Goal: Information Seeking & Learning: Learn about a topic

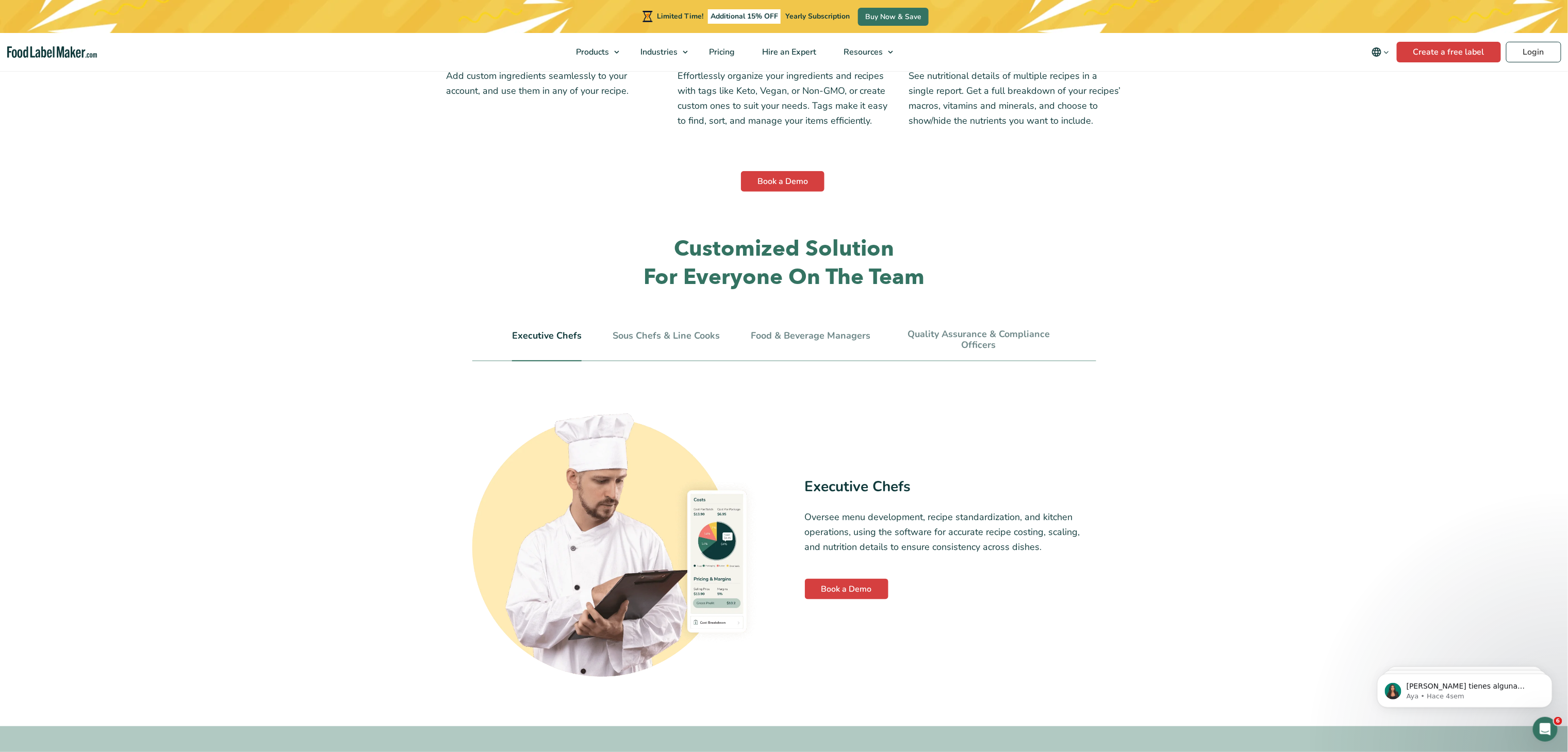
scroll to position [3315, 0]
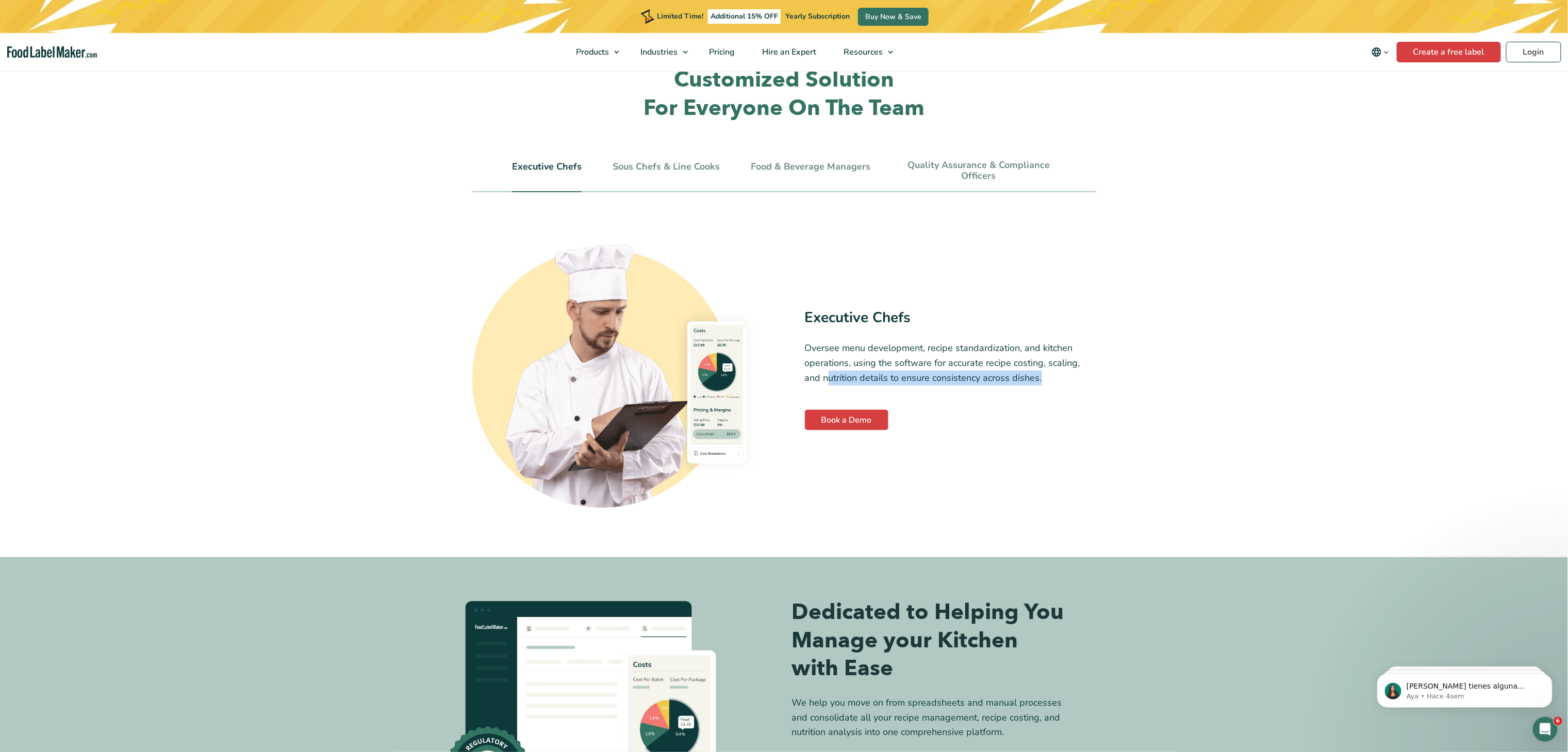
drag, startPoint x: 809, startPoint y: 381, endPoint x: 1022, endPoint y: 376, distance: 213.1
click at [1022, 376] on p "Oversee menu development, recipe standardization, and kitchen operations, using…" at bounding box center [950, 363] width 291 height 44
click at [657, 166] on link "Sous Chefs & Line Cooks" at bounding box center [666, 167] width 107 height 11
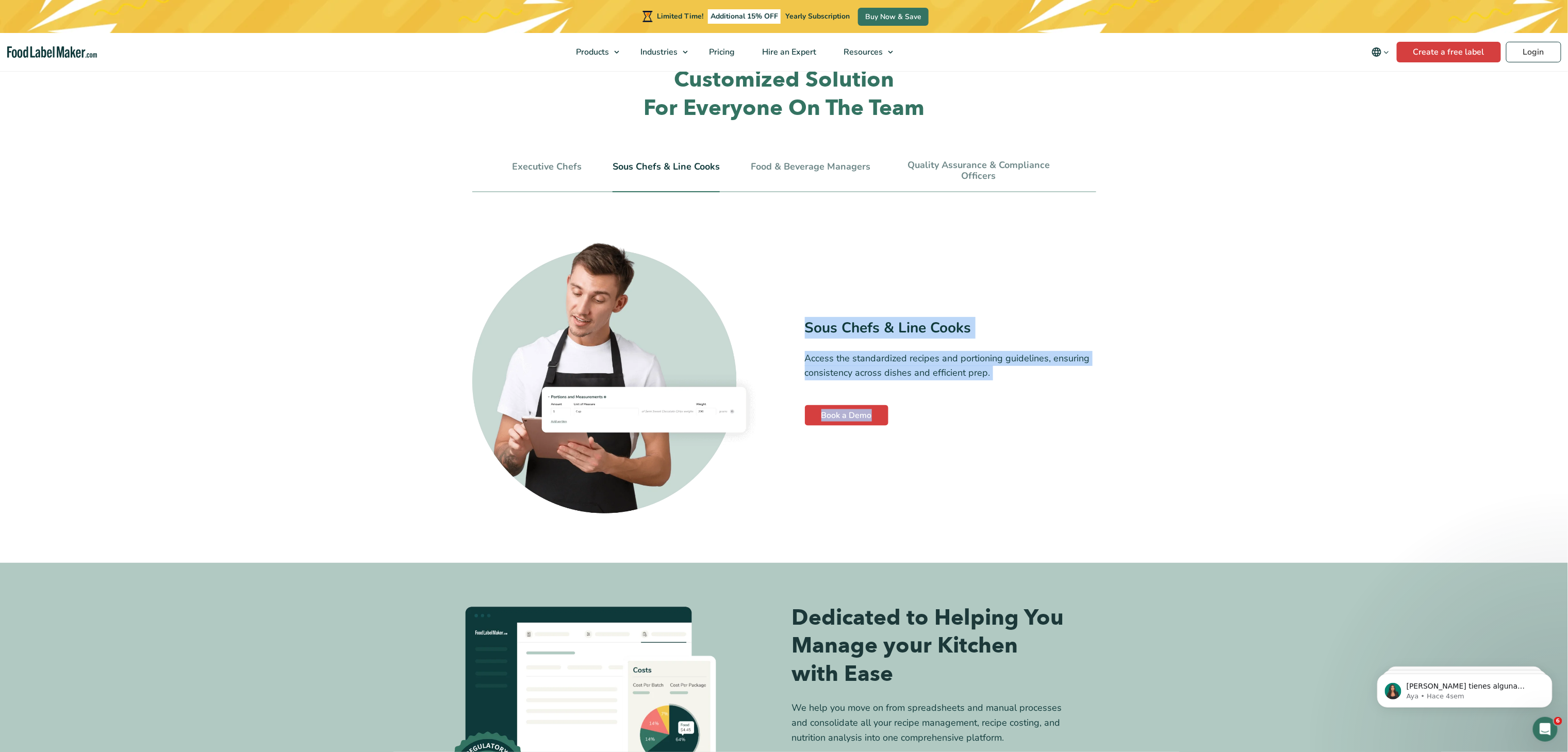
drag, startPoint x: 807, startPoint y: 329, endPoint x: 946, endPoint y: 407, distance: 159.4
click at [946, 407] on div "Sous Chefs & Line Cooks Access the standardized recipes and portioning guidelin…" at bounding box center [950, 371] width 291 height 109
click at [946, 407] on div "Book a Demo" at bounding box center [950, 415] width 291 height 20
drag, startPoint x: 808, startPoint y: 328, endPoint x: 906, endPoint y: 414, distance: 130.4
click at [906, 414] on div "Sous Chefs & Line Cooks Access the standardized recipes and portioning guidelin…" at bounding box center [950, 371] width 291 height 109
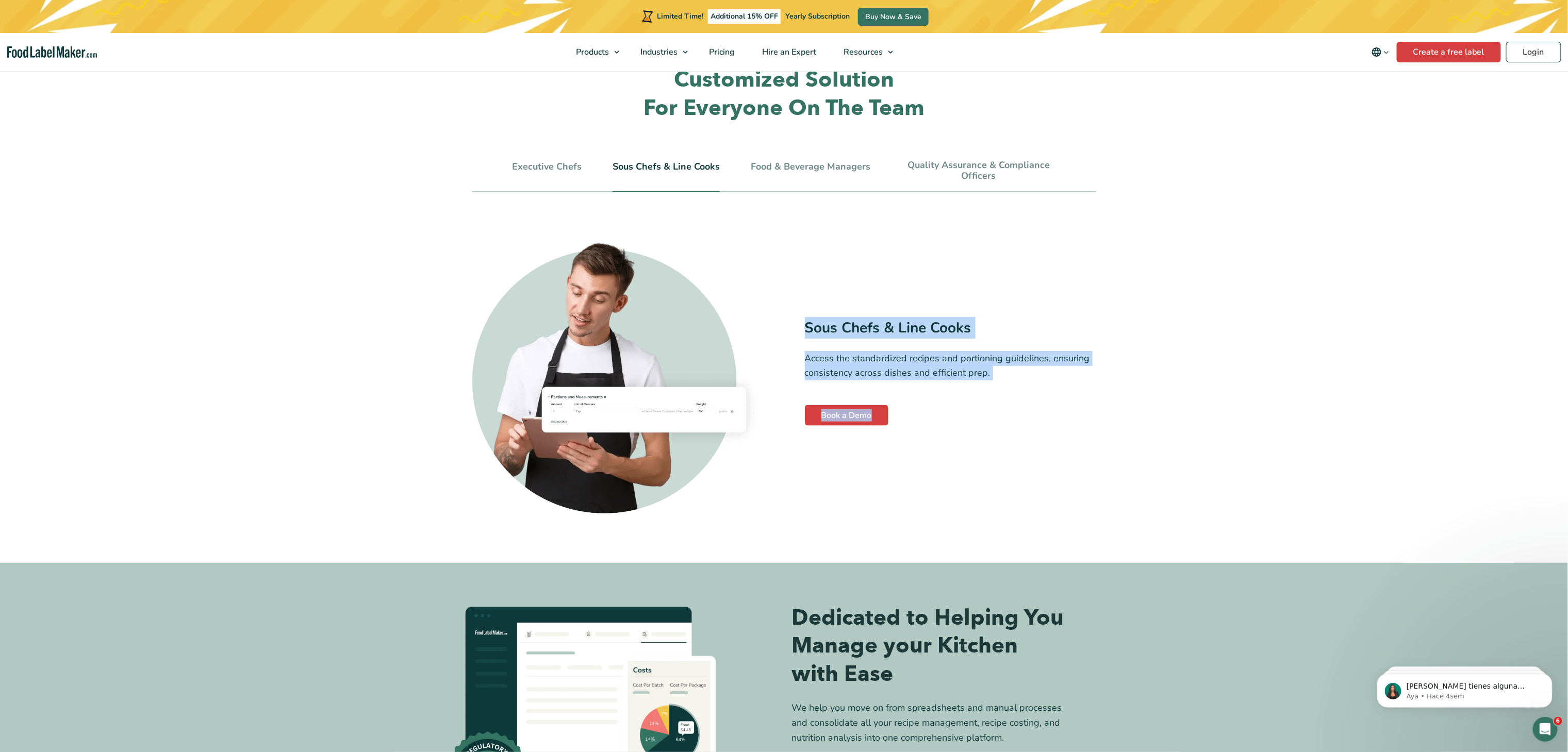
copy div "Sous Chefs & Line Cooks Access the standardized recipes and portioning guidelin…"
click at [788, 170] on link "Food & Beverage Managers" at bounding box center [810, 167] width 119 height 11
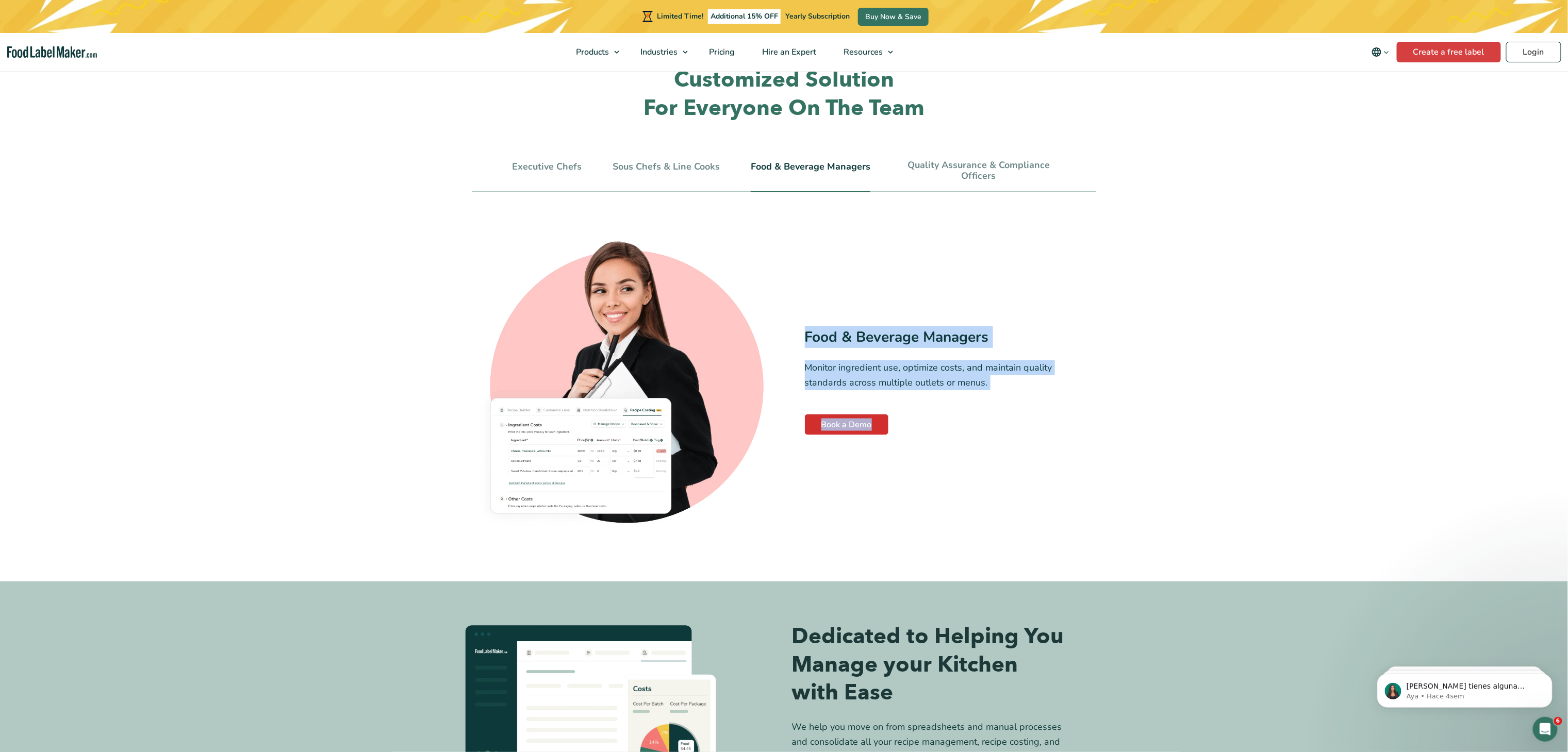
drag, startPoint x: 802, startPoint y: 335, endPoint x: 882, endPoint y: 423, distance: 118.9
click at [882, 423] on div "Food & Beverage Managers Monitor ingredient use, optimize costs, and maintain q…" at bounding box center [784, 381] width 624 height 303
copy div "Food & Beverage Managers Monitor ingredient use, optimize costs, and maintain q…"
click at [940, 162] on link "Quality Assurance & Compliance Officers" at bounding box center [978, 171] width 155 height 22
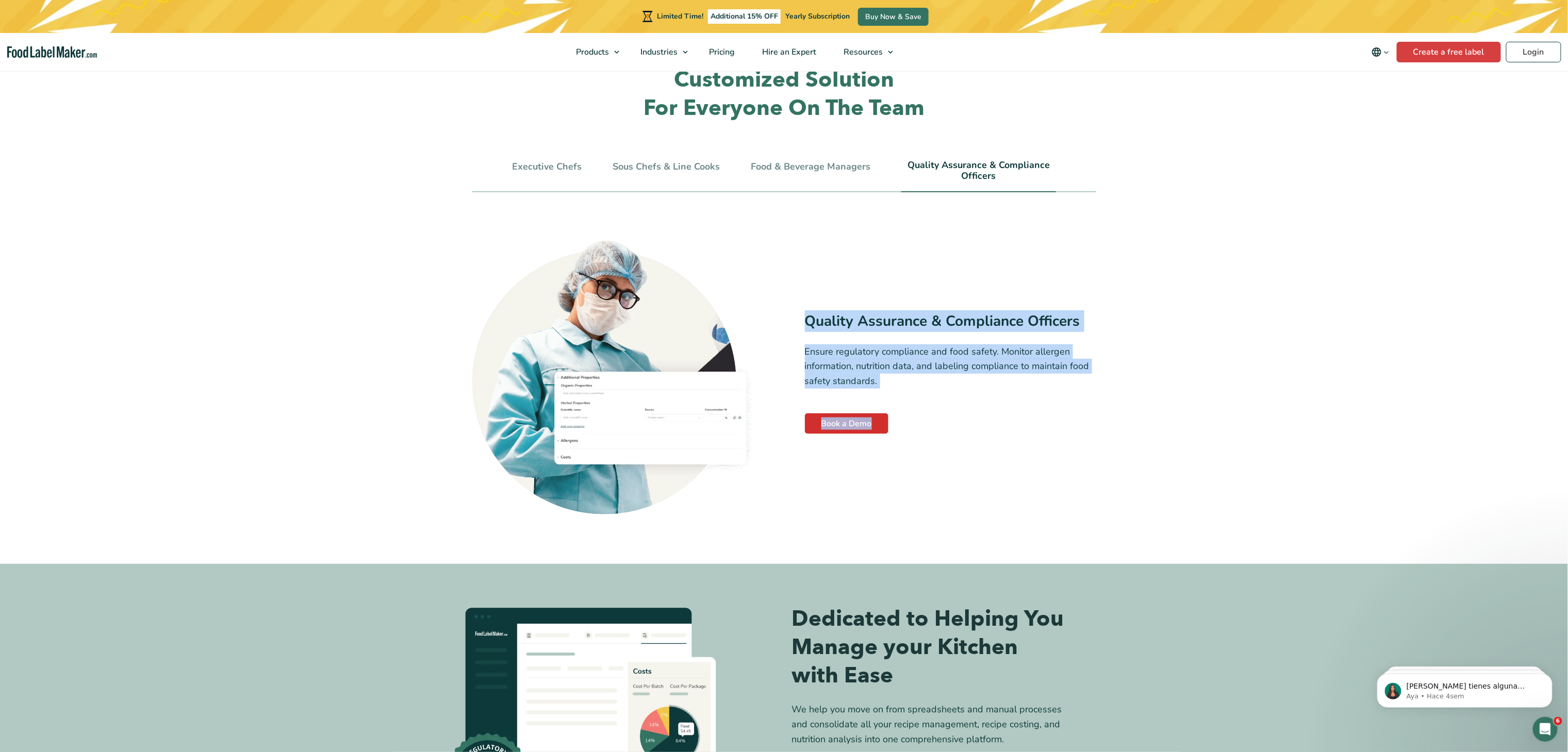
drag, startPoint x: 802, startPoint y: 320, endPoint x: 883, endPoint y: 426, distance: 133.4
click at [883, 426] on div "Quality Assurance & Compliance Officers Ensure regulatory compliance and food s…" at bounding box center [784, 371] width 624 height 285
copy div "Quality Assurance & Compliance Officers Ensure regulatory compliance and food s…"
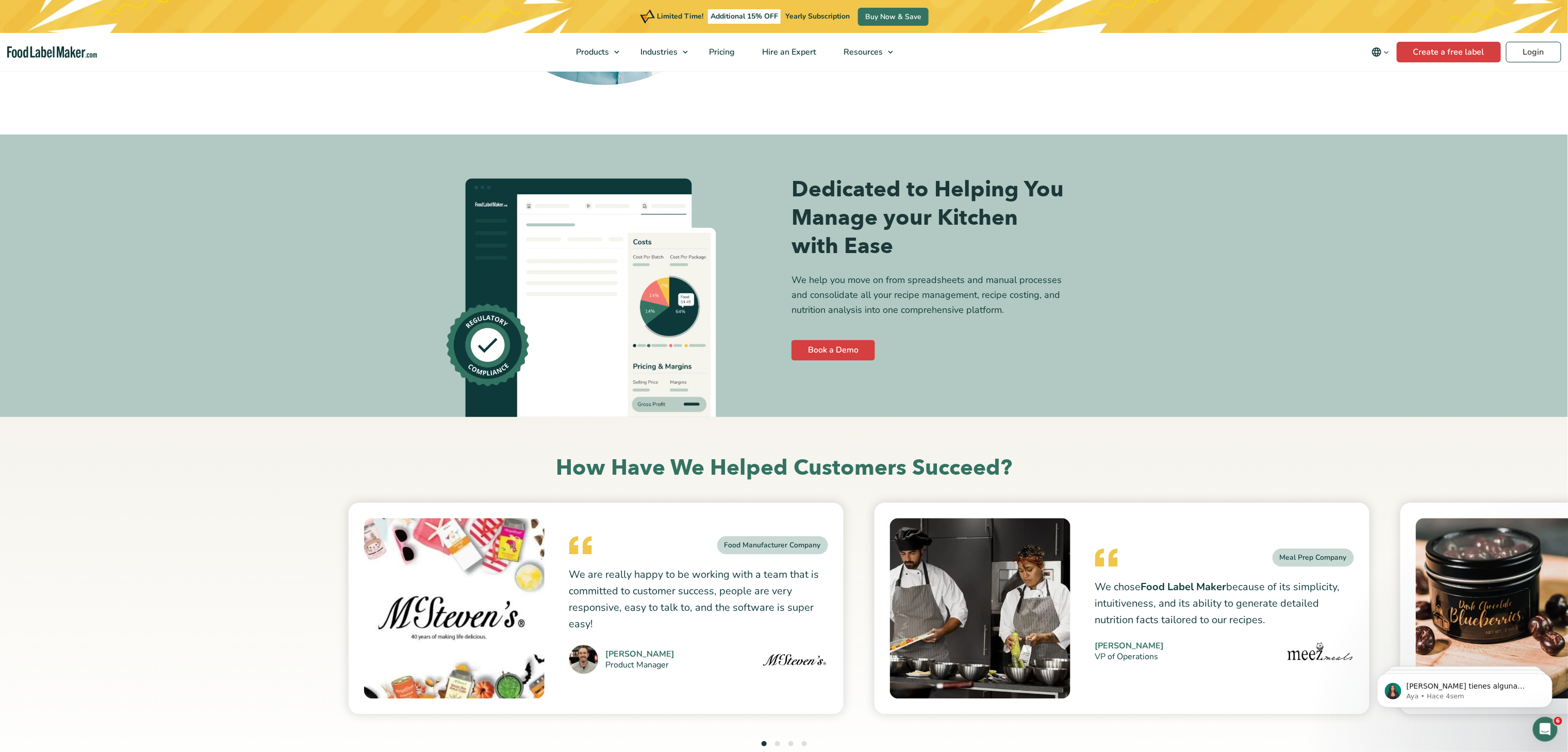
scroll to position [3933, 0]
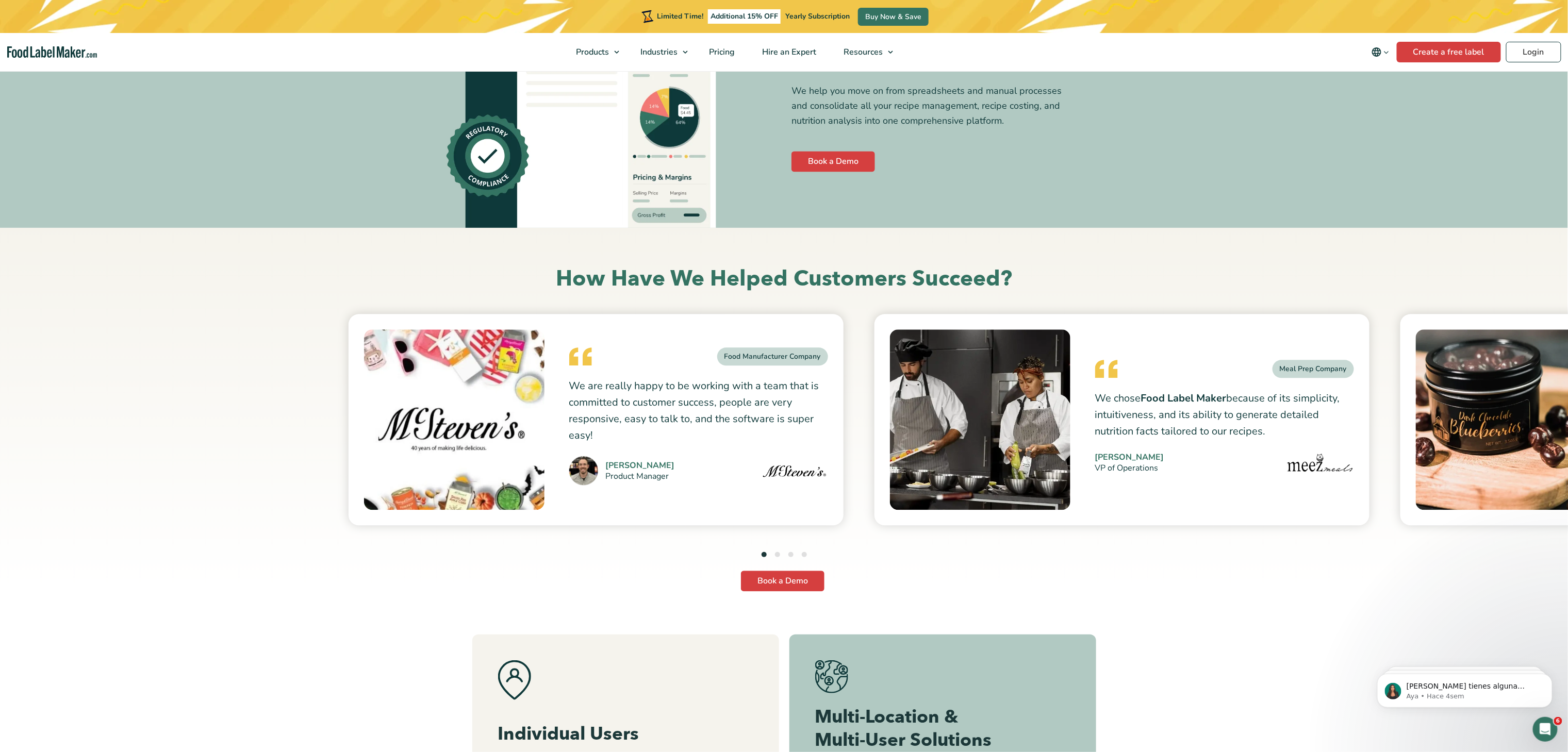
click at [781, 557] on ul "1 2 3 4" at bounding box center [784, 555] width 46 height 14
click at [778, 553] on button "2" at bounding box center [778, 555] width 5 height 5
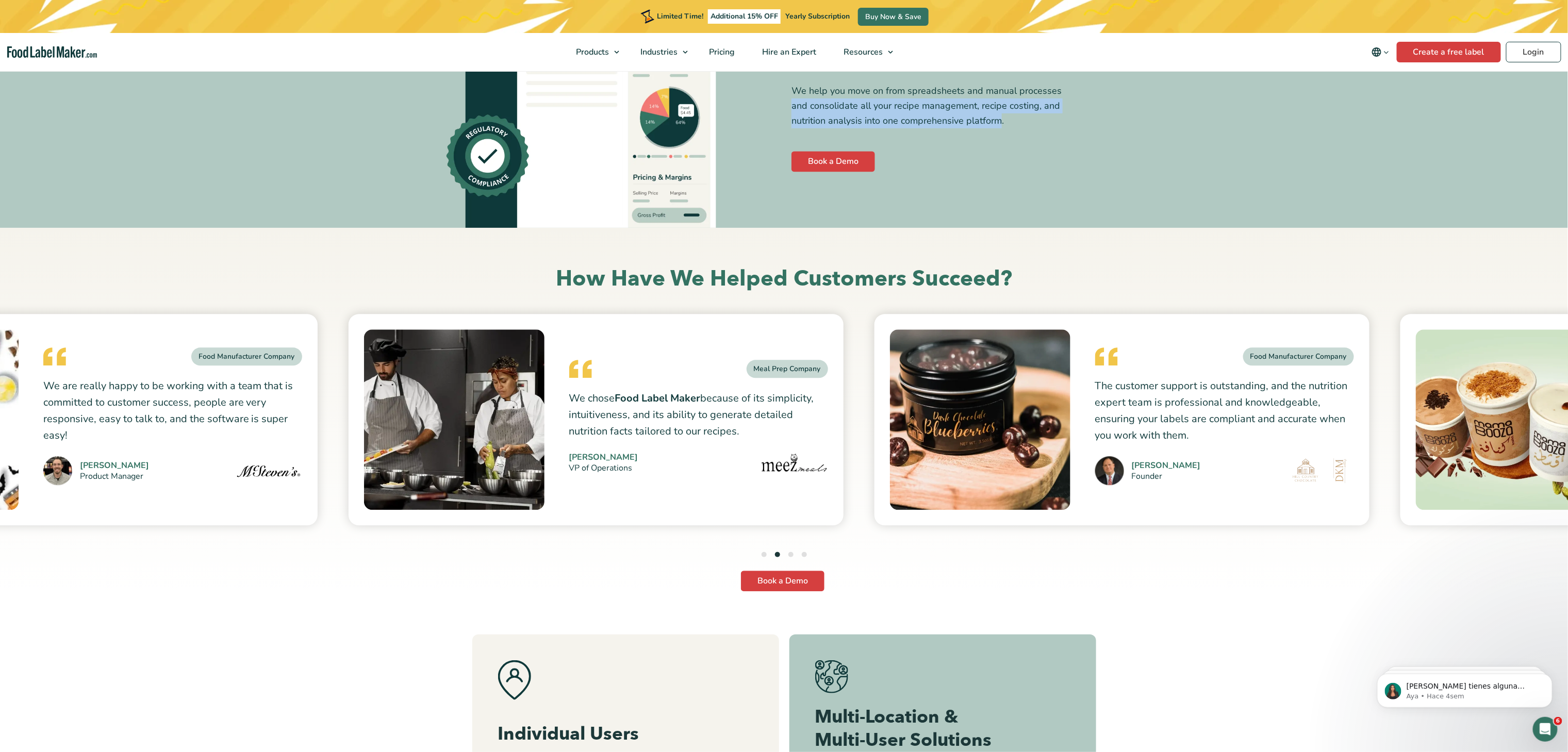
drag, startPoint x: 792, startPoint y: 107, endPoint x: 999, endPoint y: 122, distance: 207.5
click at [999, 122] on p "We help you move on from spreadsheets and manual processes and consolidate all …" at bounding box center [927, 106] width 272 height 44
copy p "and consolidate all your recipe management, recipe costing, and nutrition analy…"
click at [765, 555] on button "1" at bounding box center [764, 555] width 5 height 5
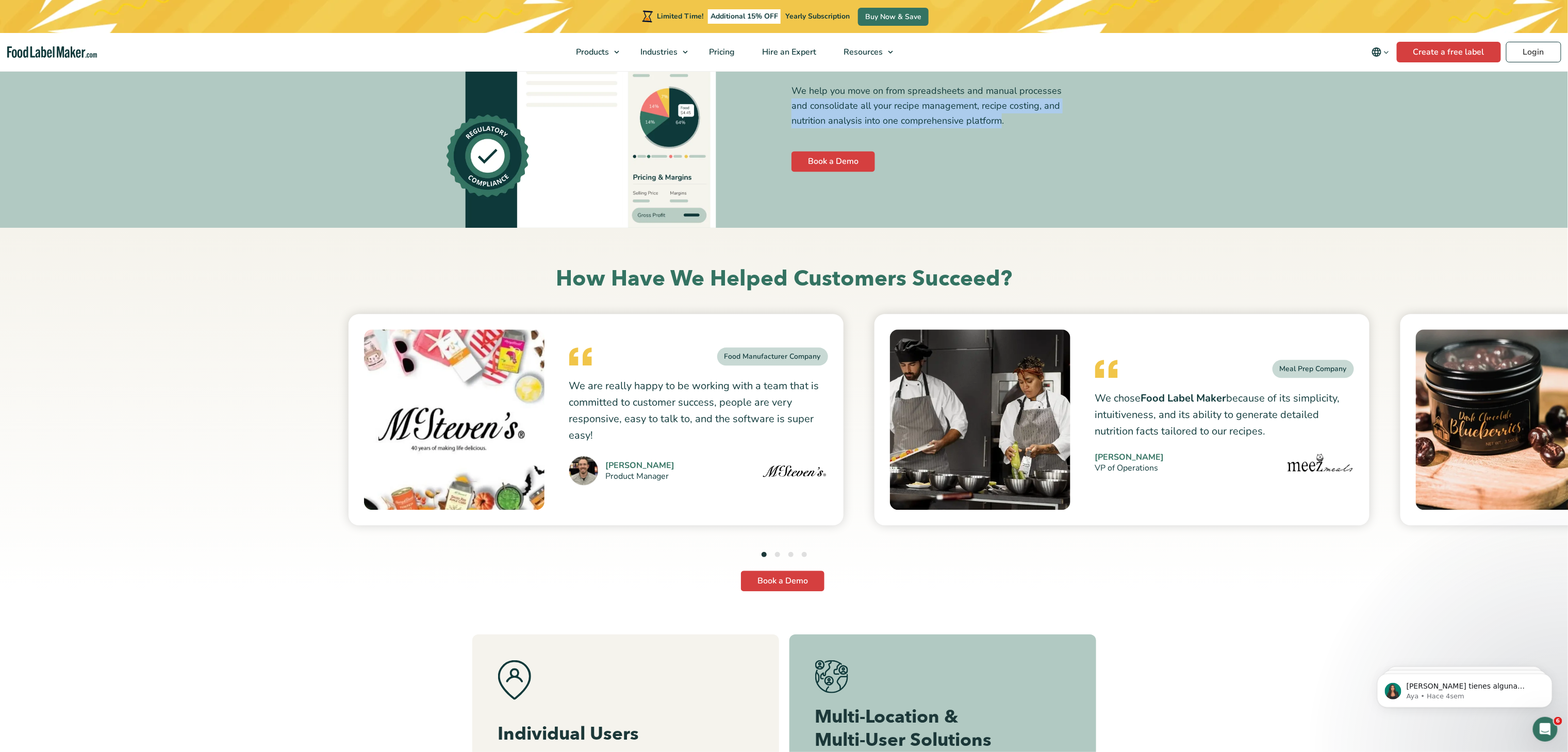
click at [777, 553] on button "2" at bounding box center [778, 555] width 5 height 5
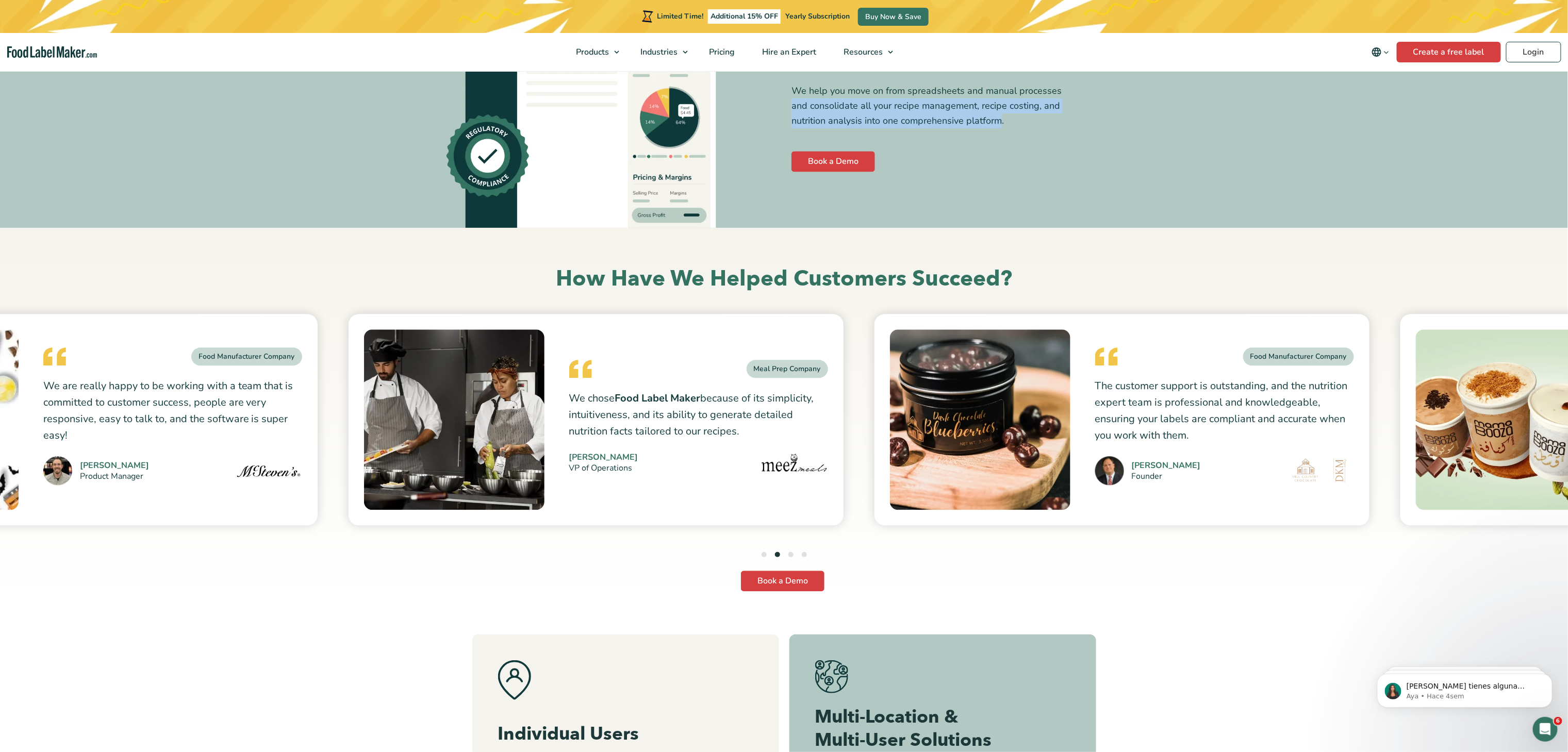
click at [790, 553] on button "3" at bounding box center [791, 555] width 5 height 5
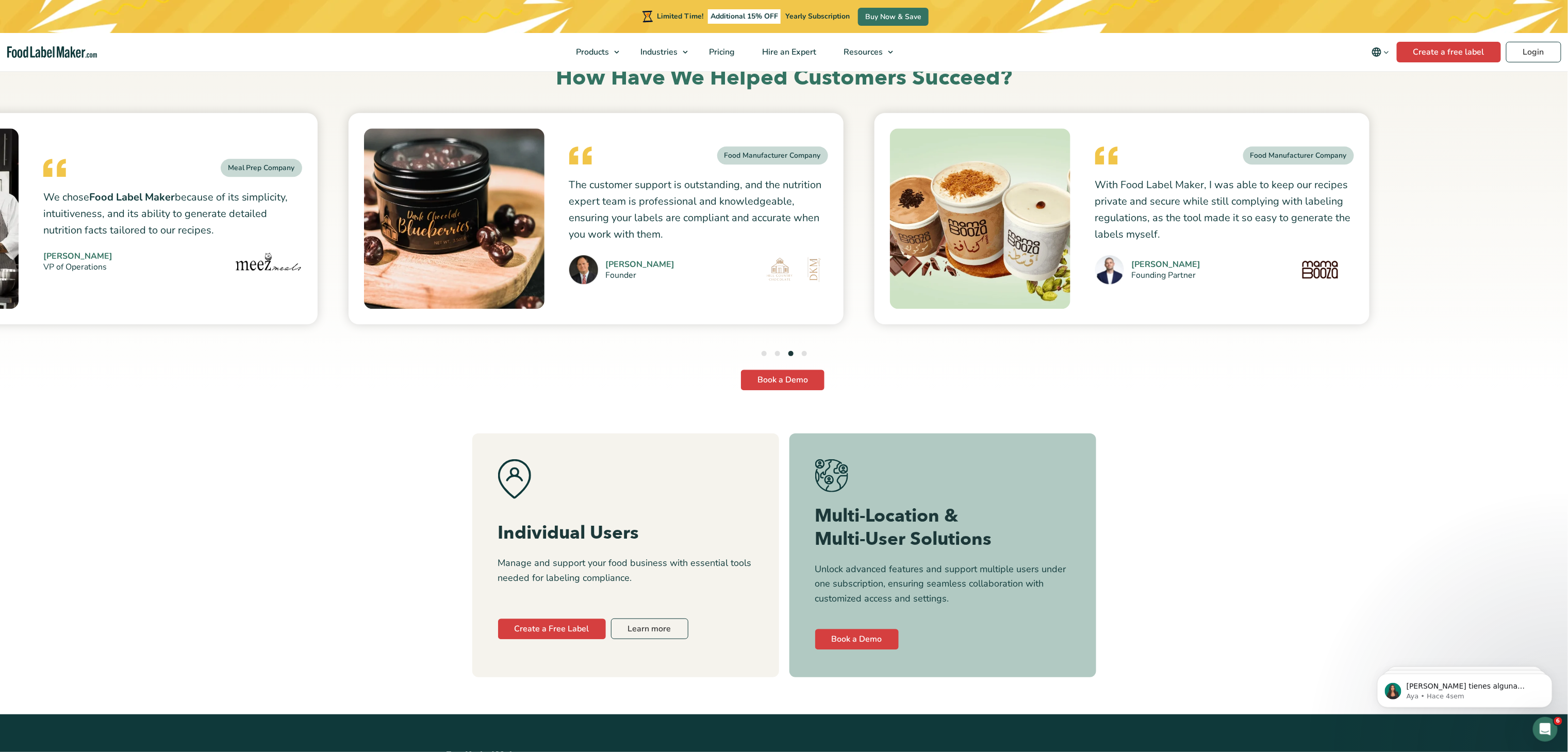
scroll to position [4139, 0]
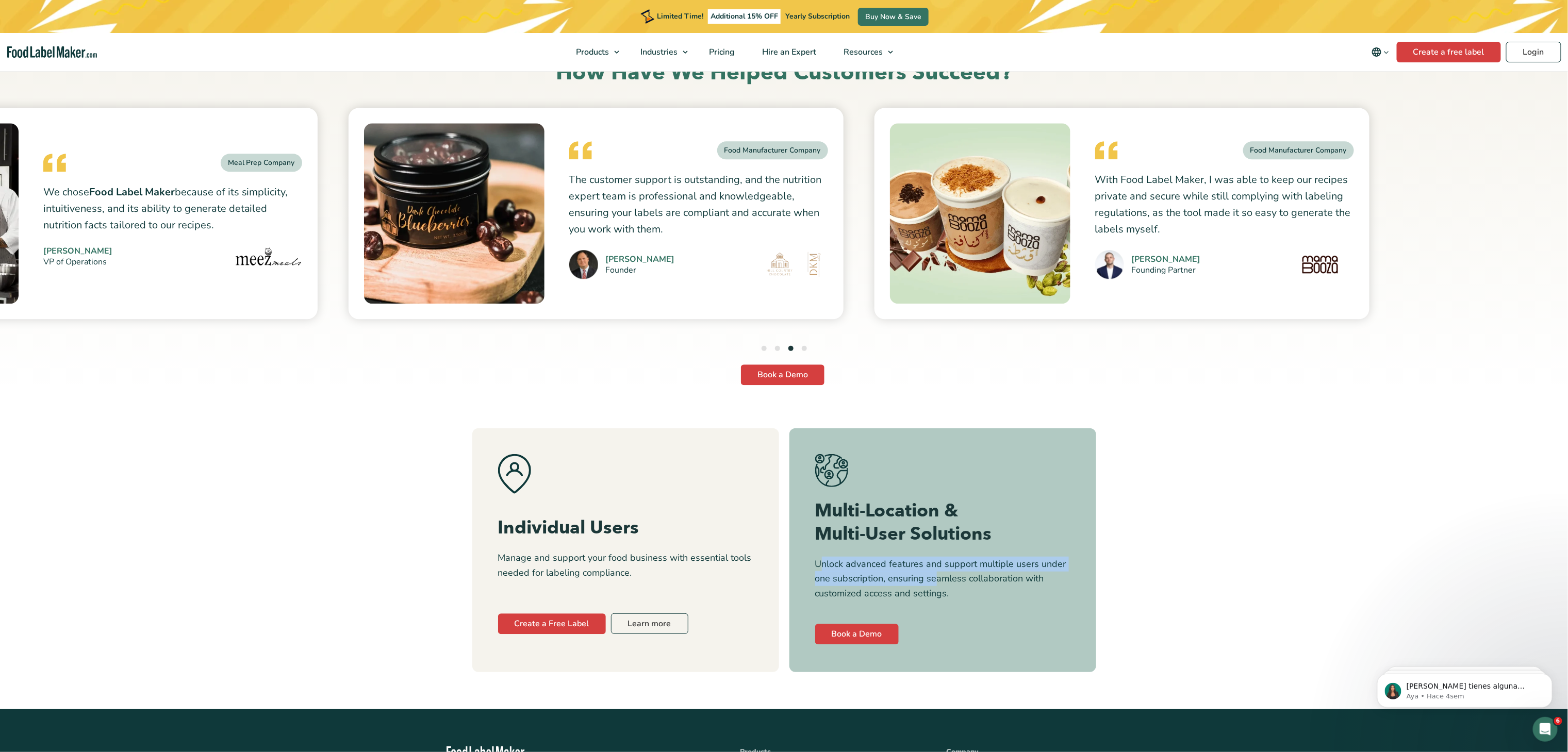
drag, startPoint x: 821, startPoint y: 568, endPoint x: 938, endPoint y: 585, distance: 118.2
click at [938, 585] on p "Unlock advanced features and support multiple users under one subscription, ens…" at bounding box center [943, 579] width 256 height 44
copy p "nlock advanced features and support multiple users under one subscription, ensu…"
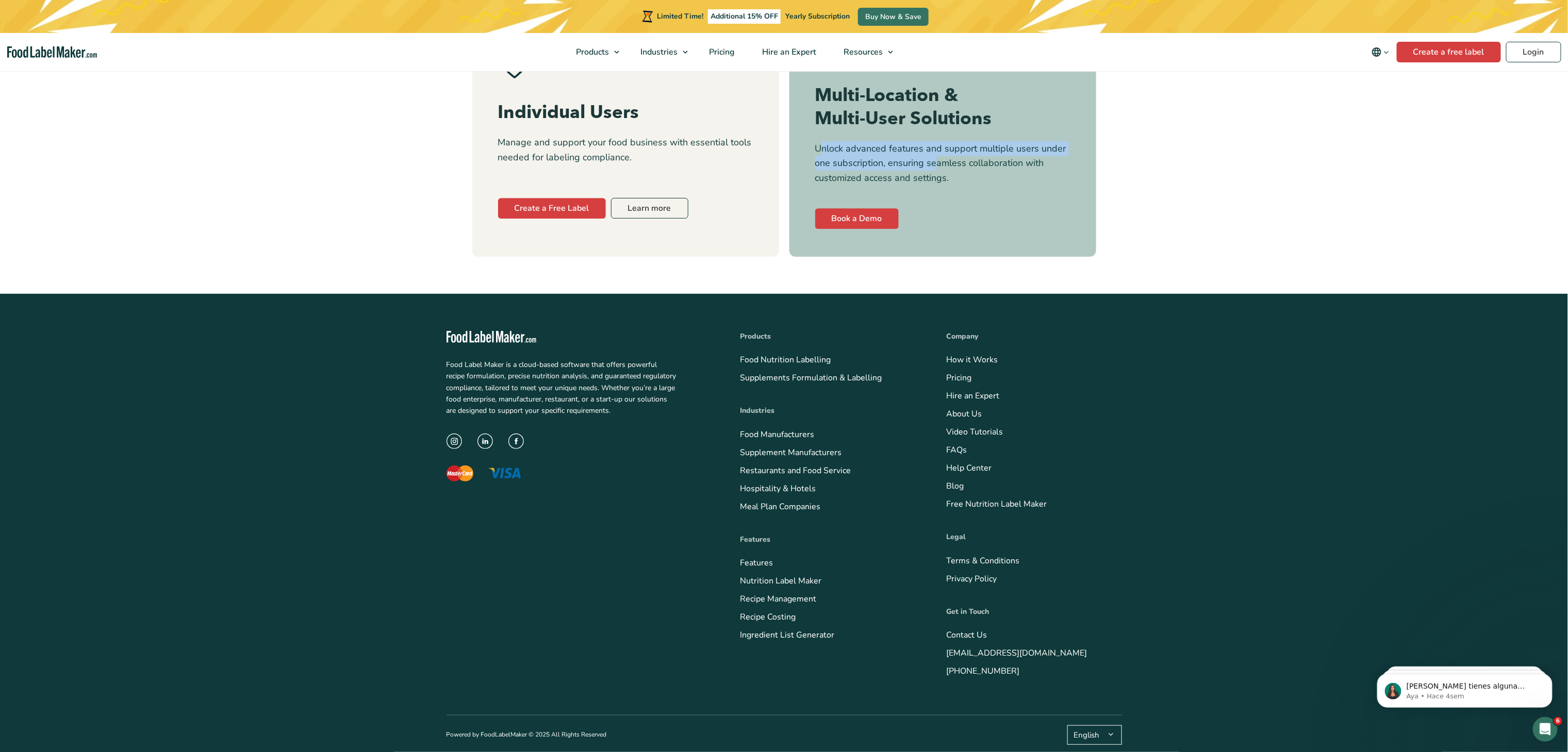
scroll to position [4558, 0]
